Goal: Task Accomplishment & Management: Manage account settings

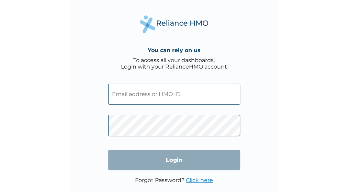
paste input "OTV/10610/A"
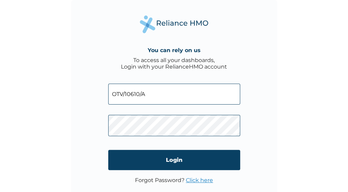
type input "OTV/10610/A"
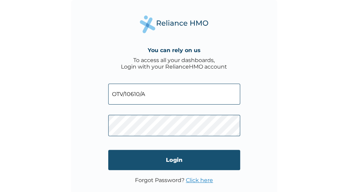
click at [151, 161] on input "Login" at bounding box center [174, 160] width 132 height 20
